Goal: Check status: Check status

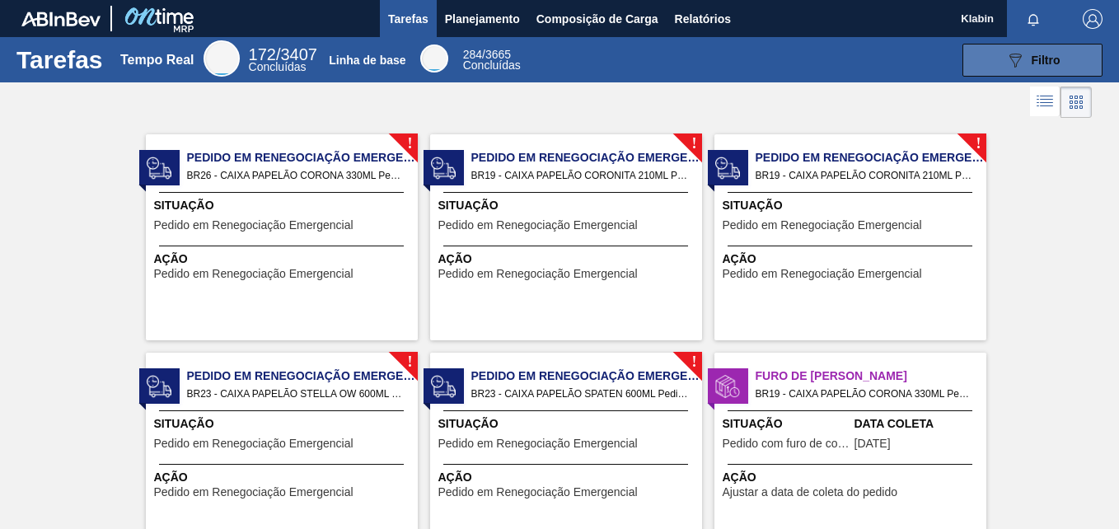
click at [1039, 52] on div "089F7B8B-B2A5-4AFE-B5C0-19BA573D28AC Filtro" at bounding box center [1033, 60] width 55 height 20
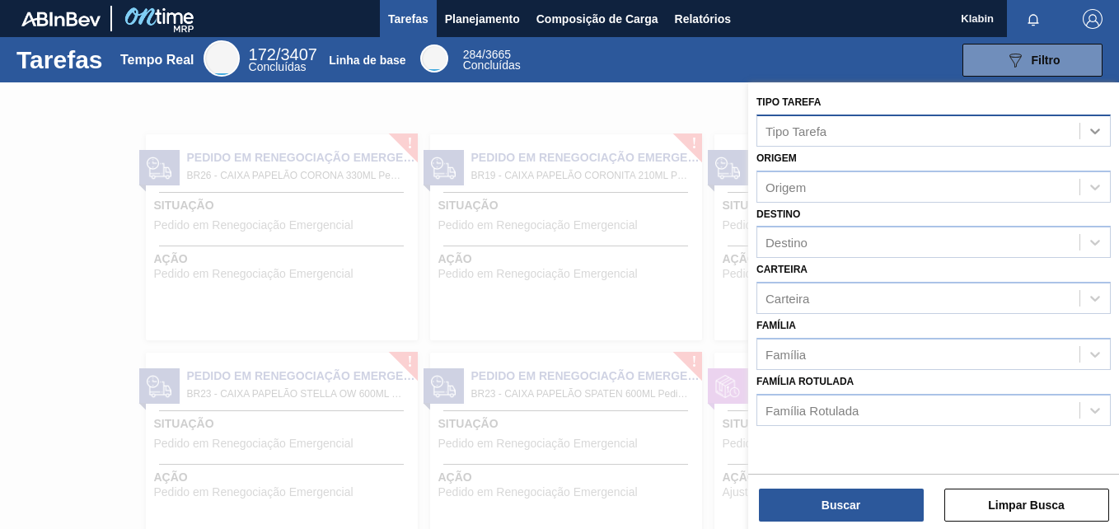
click at [1090, 132] on icon at bounding box center [1095, 131] width 16 height 16
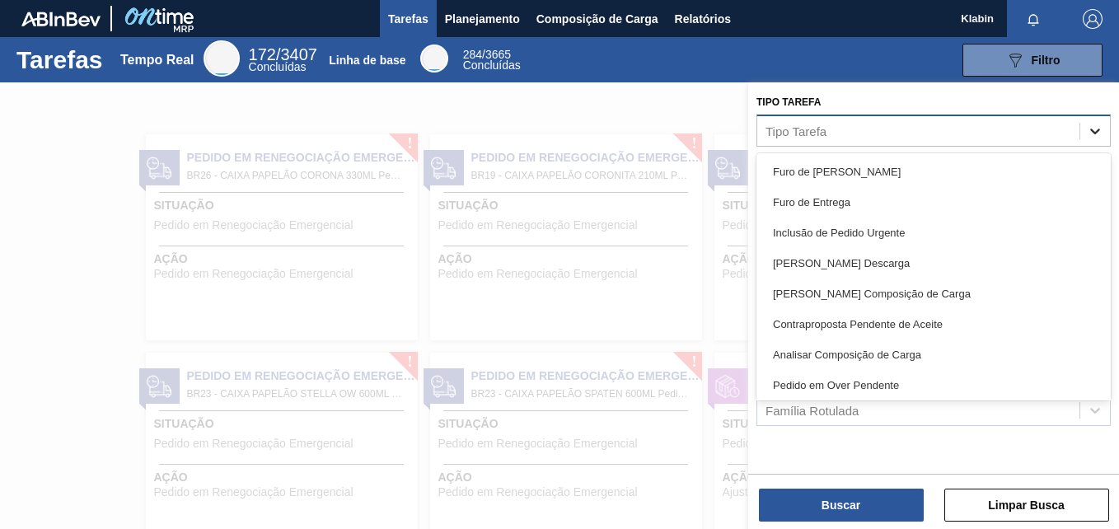
click at [1090, 132] on icon at bounding box center [1095, 131] width 16 height 16
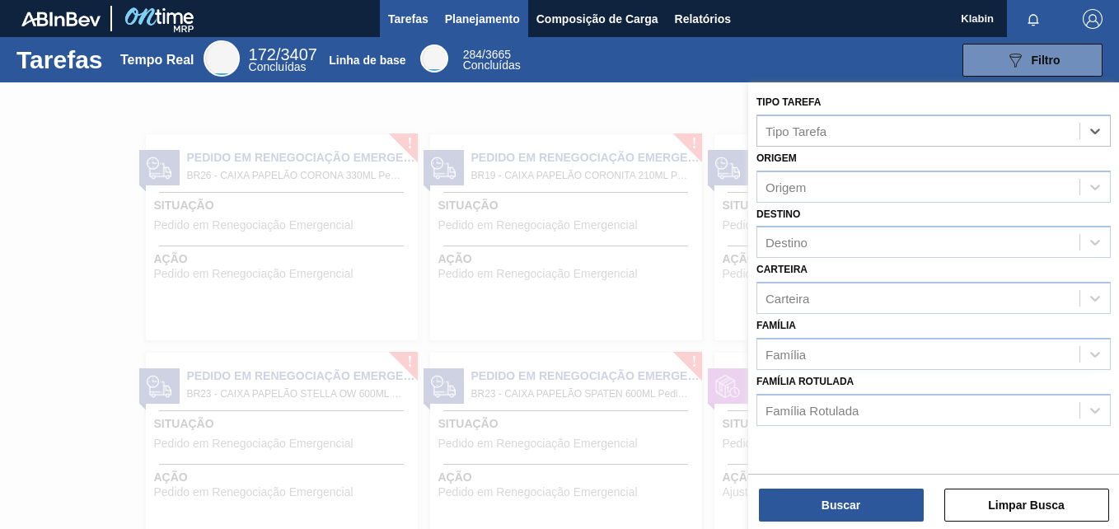
click at [471, 22] on span "Planejamento" at bounding box center [482, 19] width 75 height 20
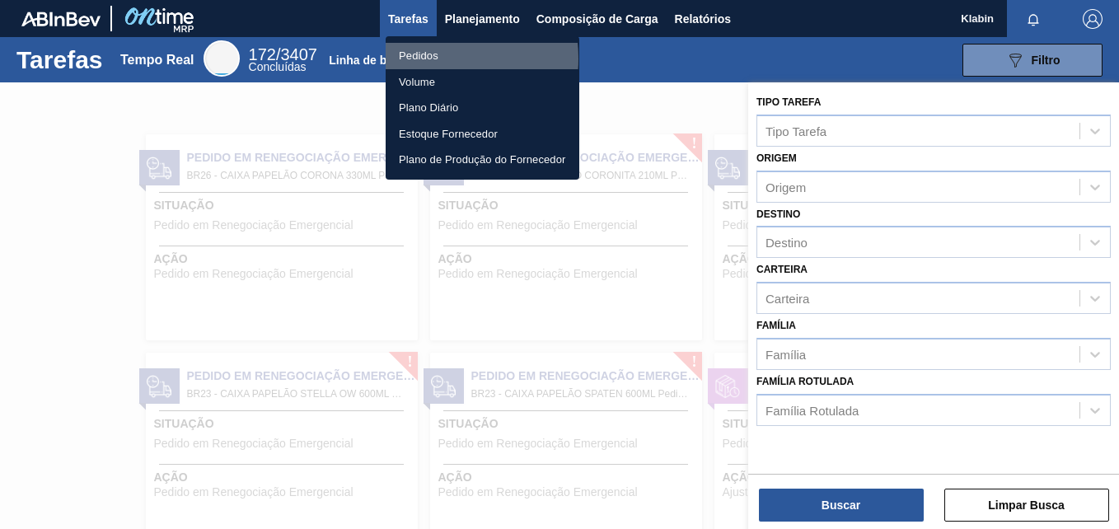
click at [430, 58] on li "Pedidos" at bounding box center [483, 56] width 194 height 26
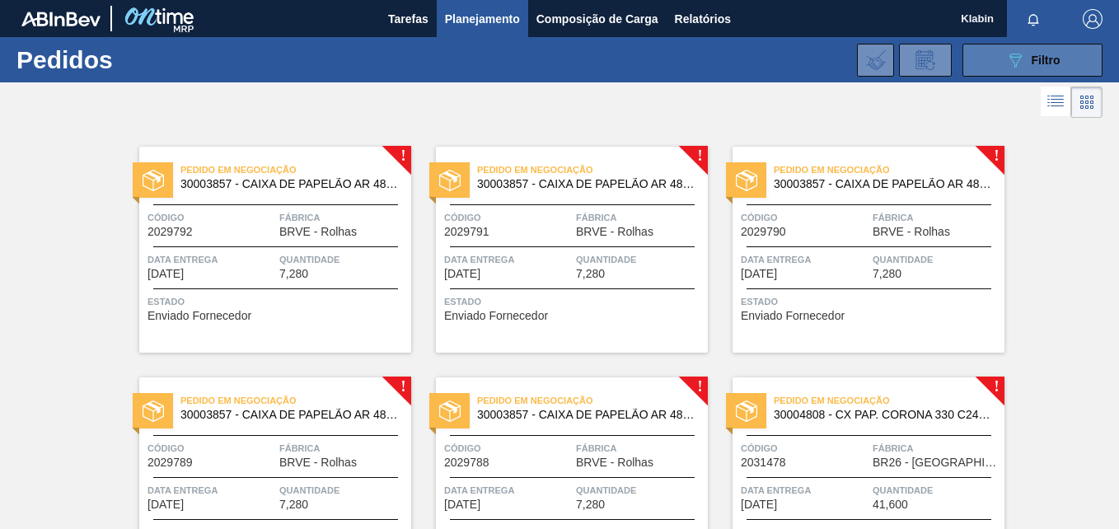
click at [1059, 68] on button "089F7B8B-B2A5-4AFE-B5C0-19BA573D28AC Filtro" at bounding box center [1033, 60] width 140 height 33
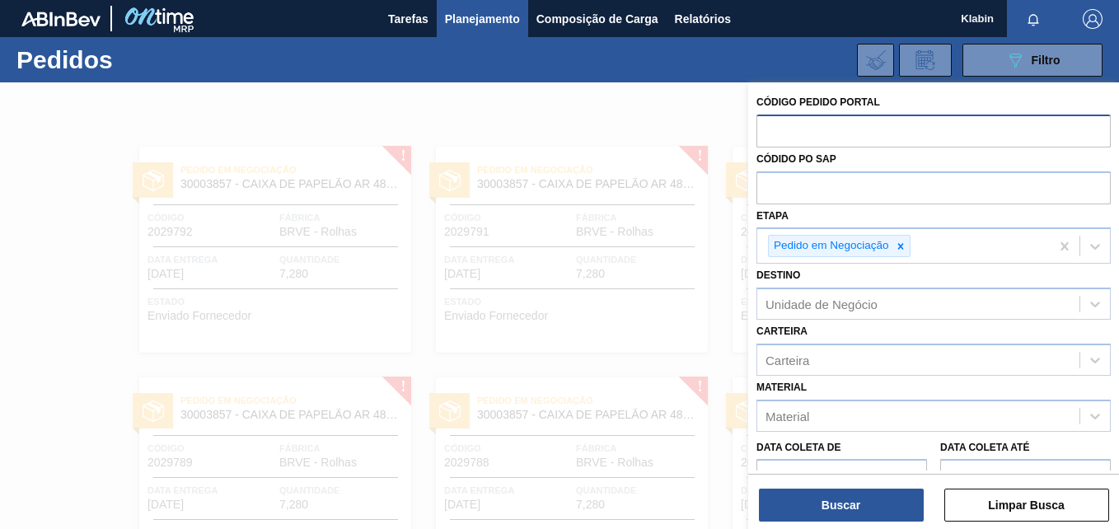
click at [799, 133] on input "text" at bounding box center [934, 130] width 354 height 31
paste input "2033676"
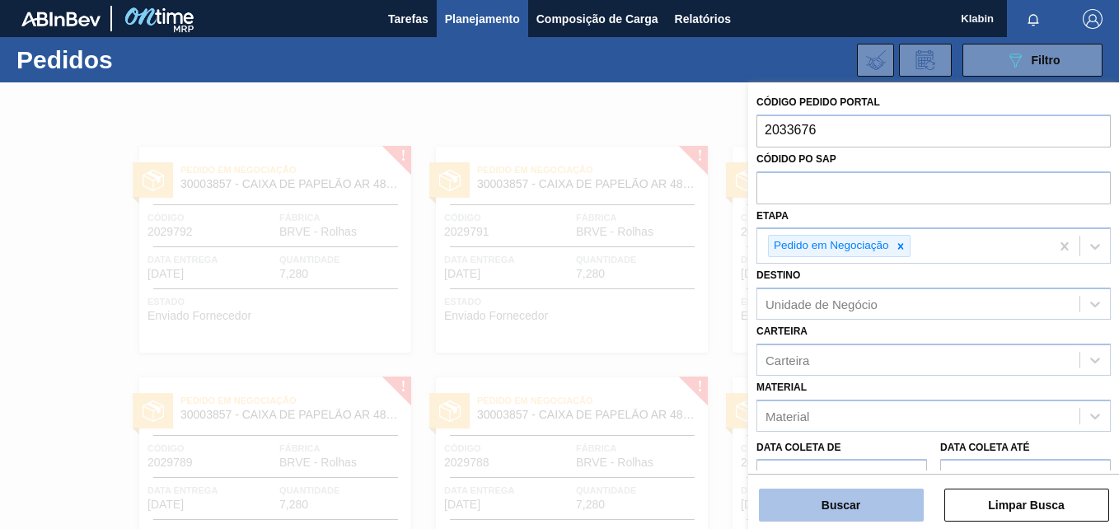
type input "2033676"
click at [815, 504] on button "Buscar" at bounding box center [841, 505] width 165 height 33
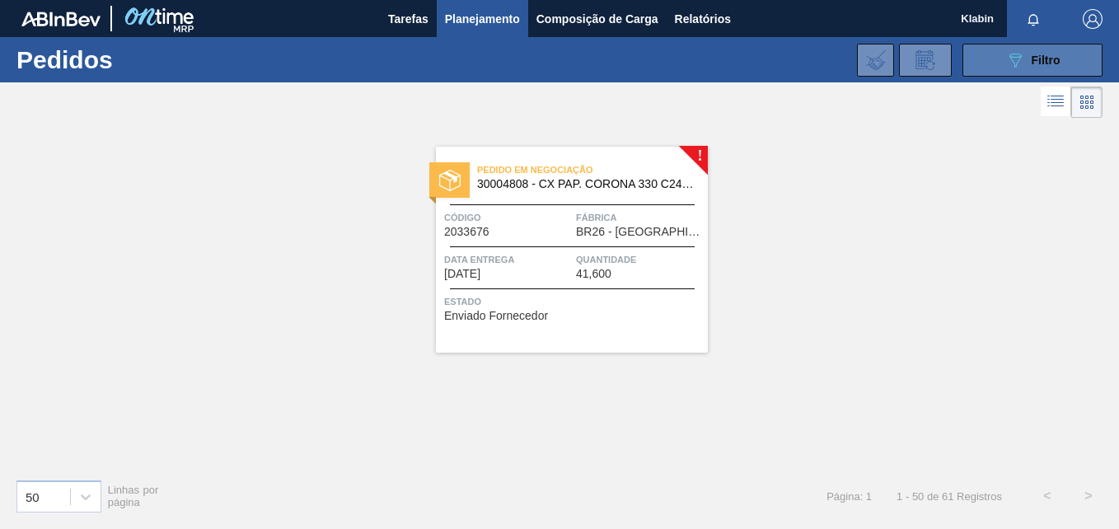
click at [1044, 61] on span "Filtro" at bounding box center [1046, 60] width 29 height 13
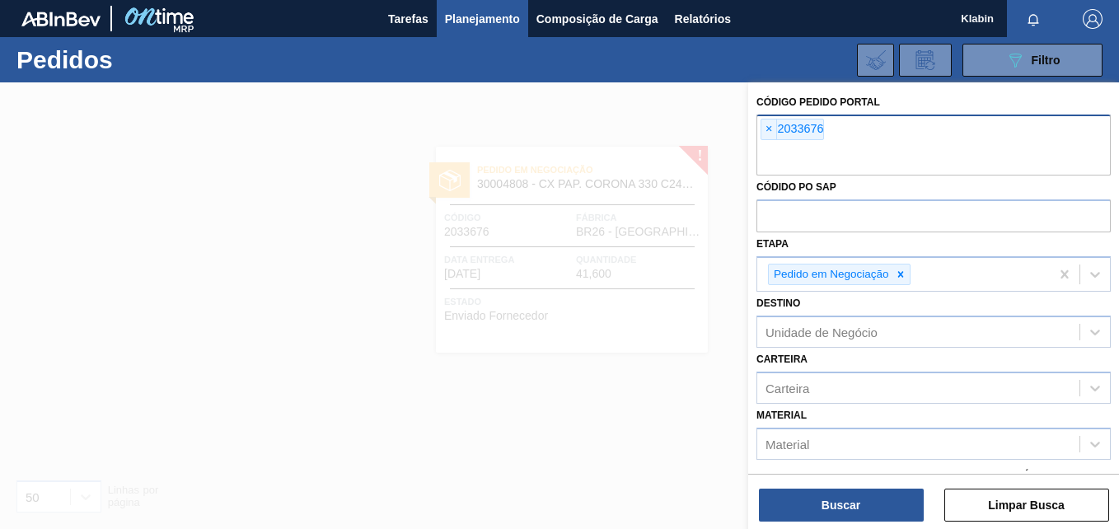
click at [768, 127] on span "×" at bounding box center [770, 130] width 16 height 20
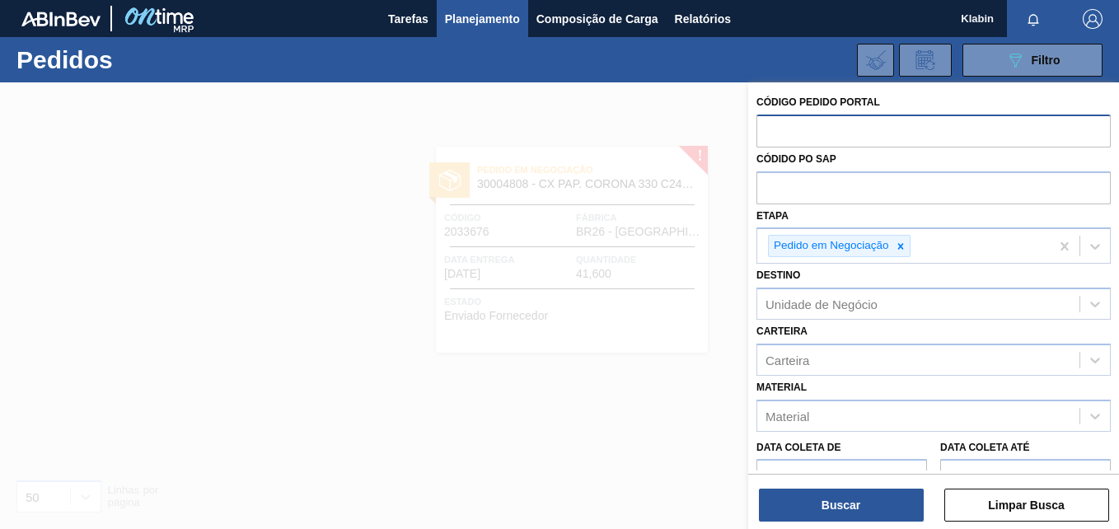
paste input "2033677"
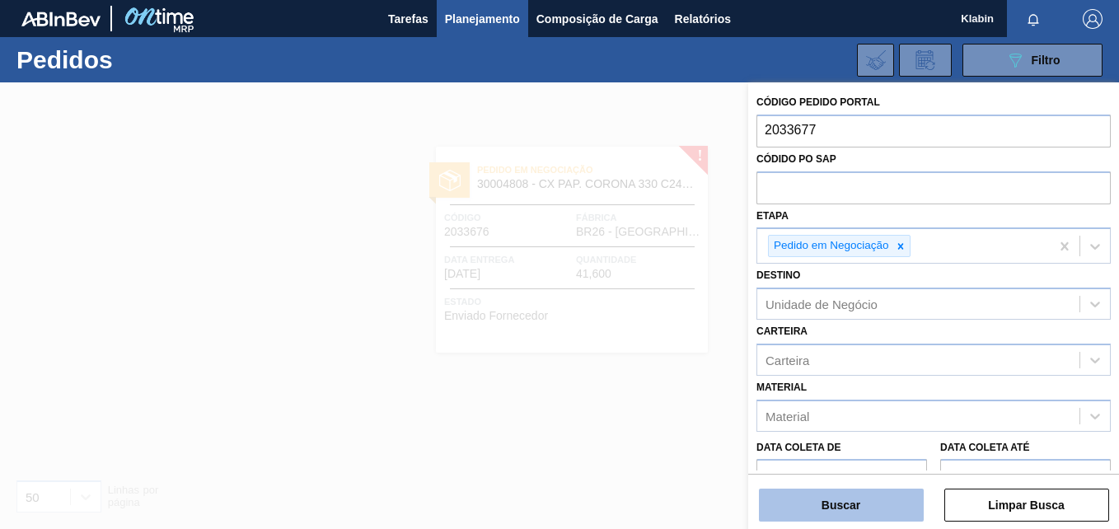
type input "2033677"
click at [850, 512] on button "Buscar" at bounding box center [841, 505] width 165 height 33
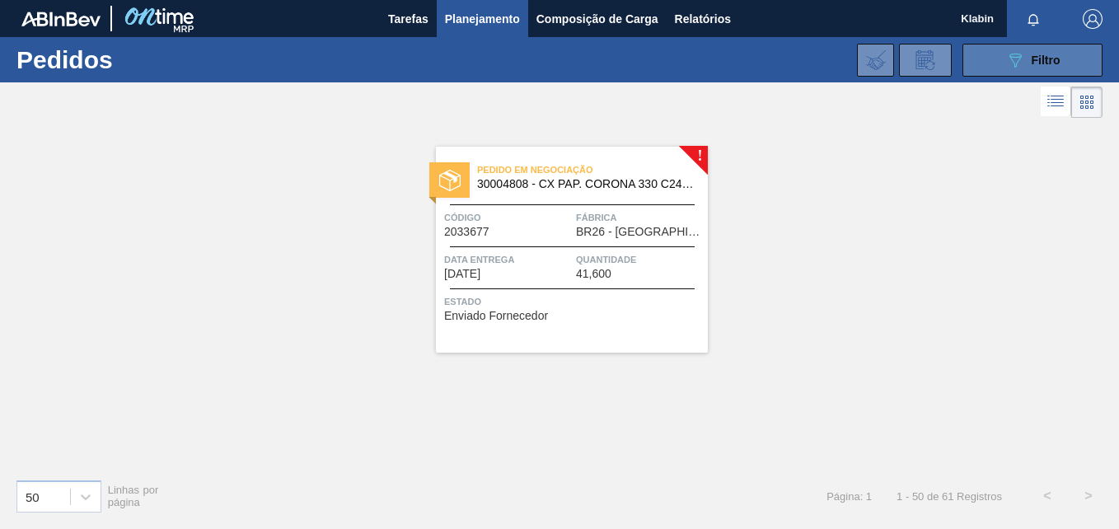
click at [1020, 57] on icon "089F7B8B-B2A5-4AFE-B5C0-19BA573D28AC" at bounding box center [1016, 60] width 20 height 20
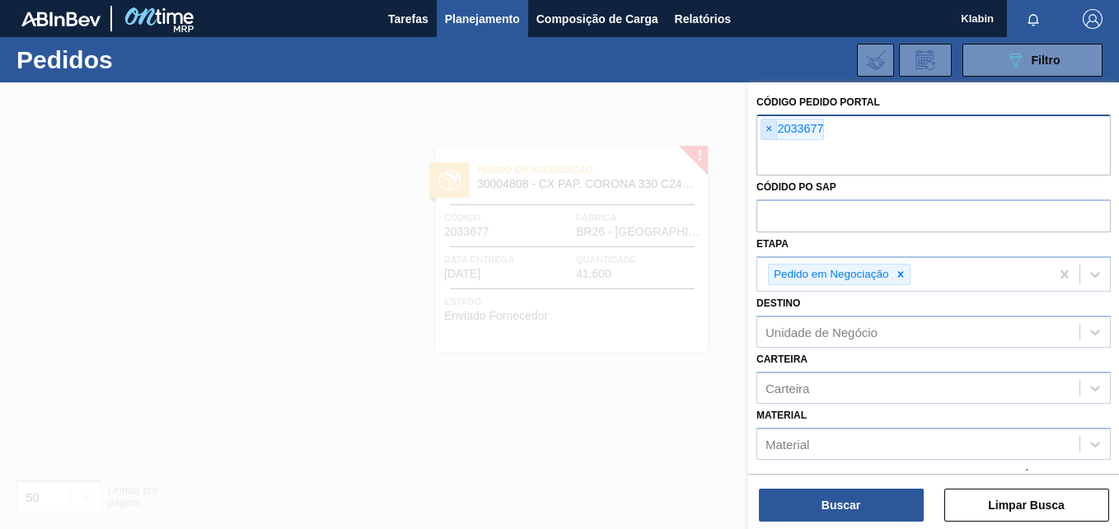
click at [773, 128] on span "×" at bounding box center [770, 130] width 16 height 20
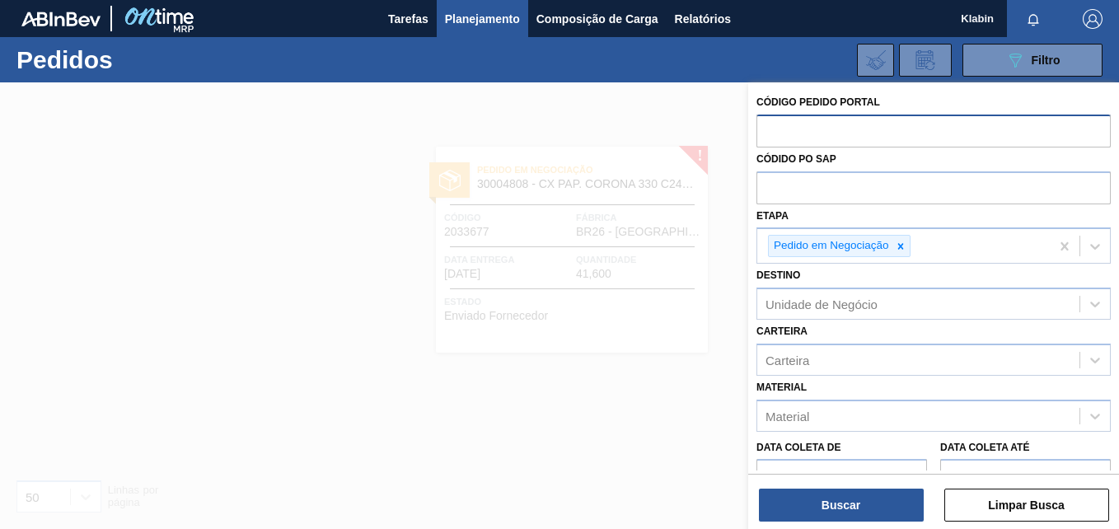
paste input "2033679"
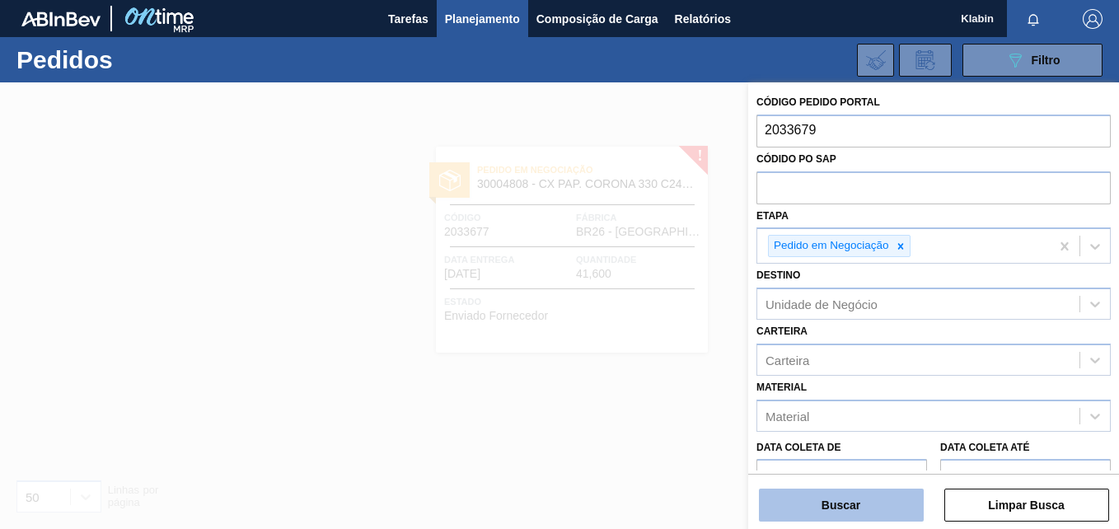
type input "2033679"
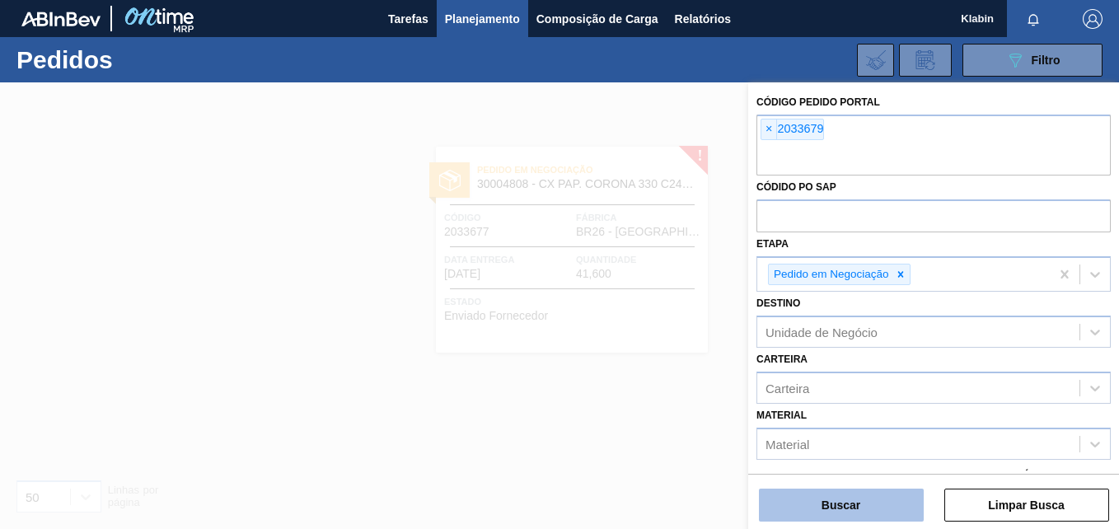
click at [861, 491] on button "Buscar" at bounding box center [841, 505] width 165 height 33
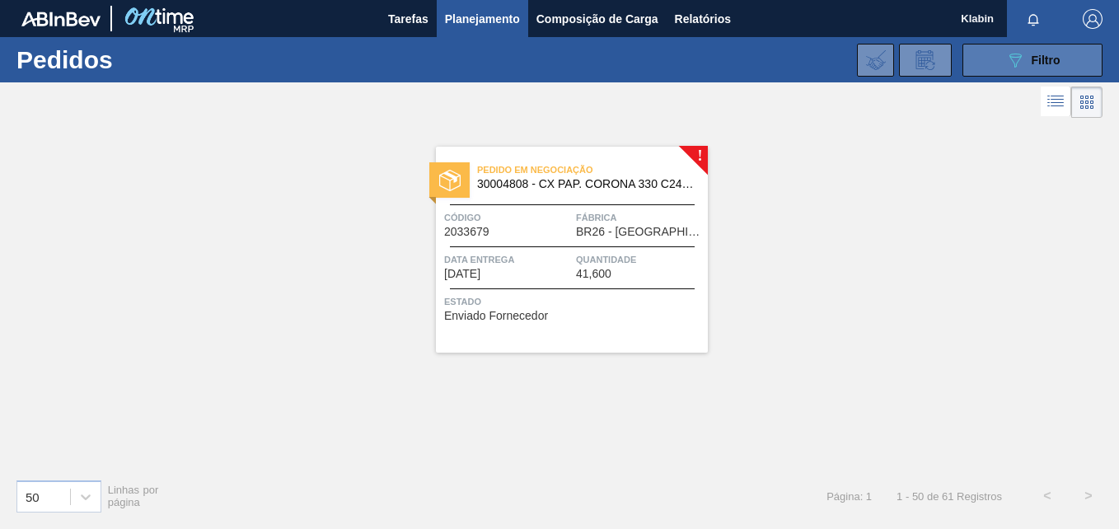
click at [1018, 50] on icon "089F7B8B-B2A5-4AFE-B5C0-19BA573D28AC" at bounding box center [1016, 60] width 20 height 20
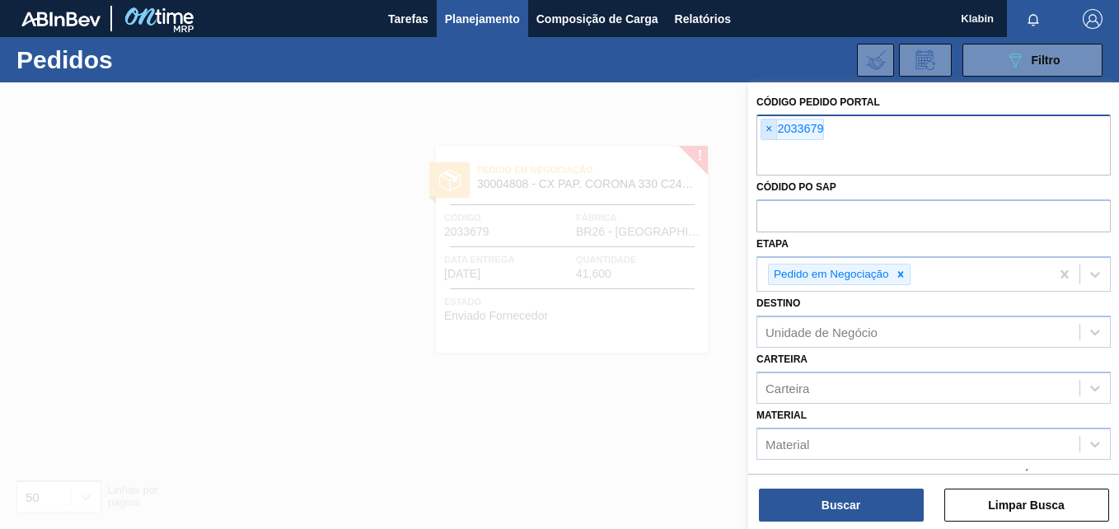
click at [768, 125] on span "×" at bounding box center [770, 130] width 16 height 20
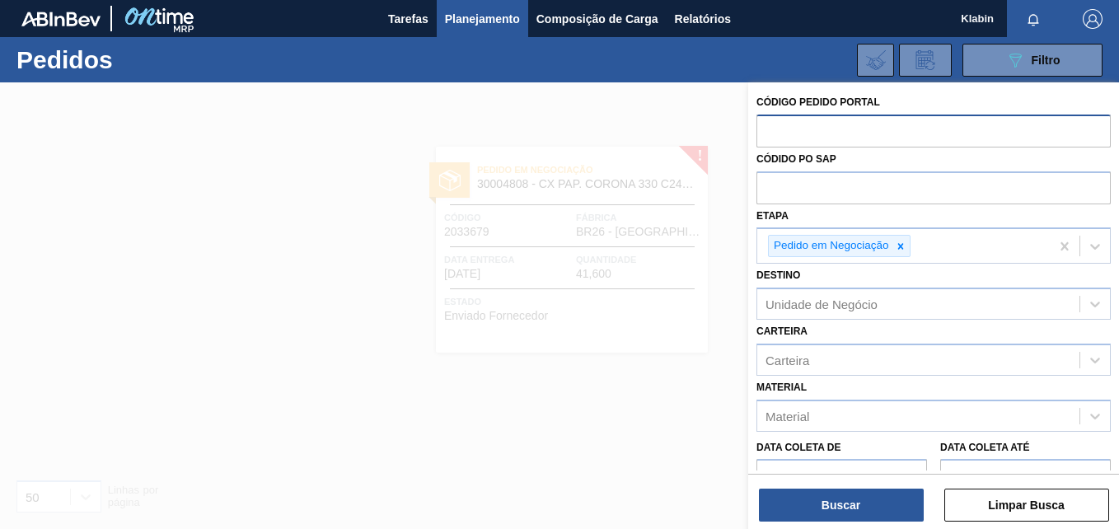
paste input "2029233"
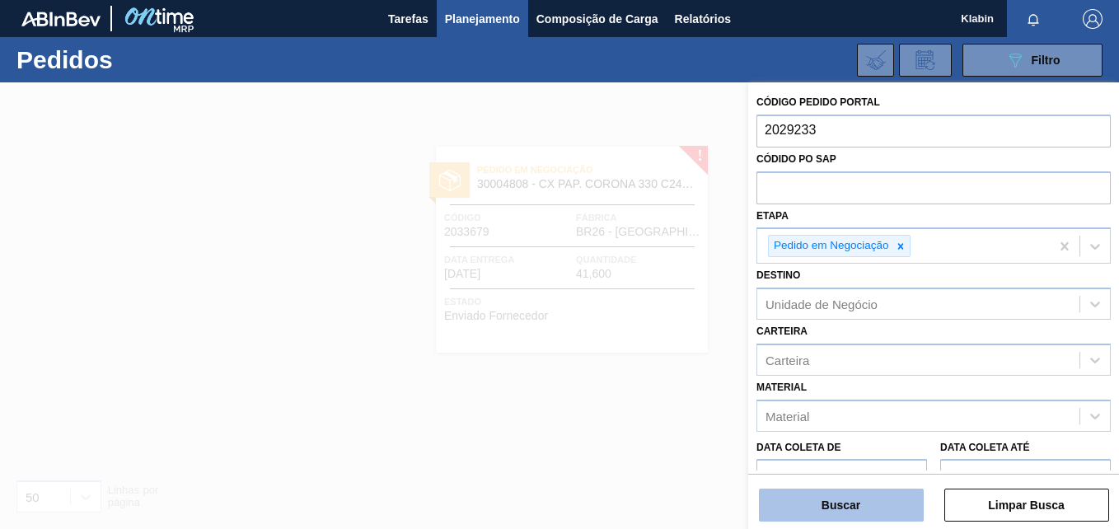
type input "2029233"
click at [818, 502] on button "Buscar" at bounding box center [841, 505] width 165 height 33
